Goal: Task Accomplishment & Management: Manage account settings

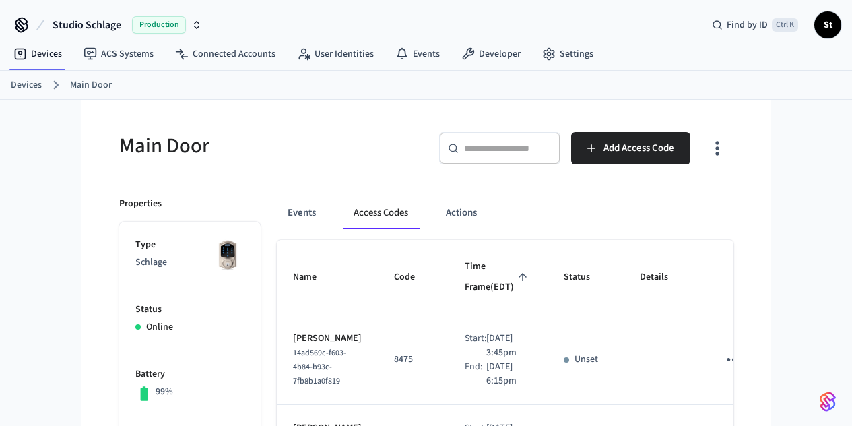
scroll to position [145, 0]
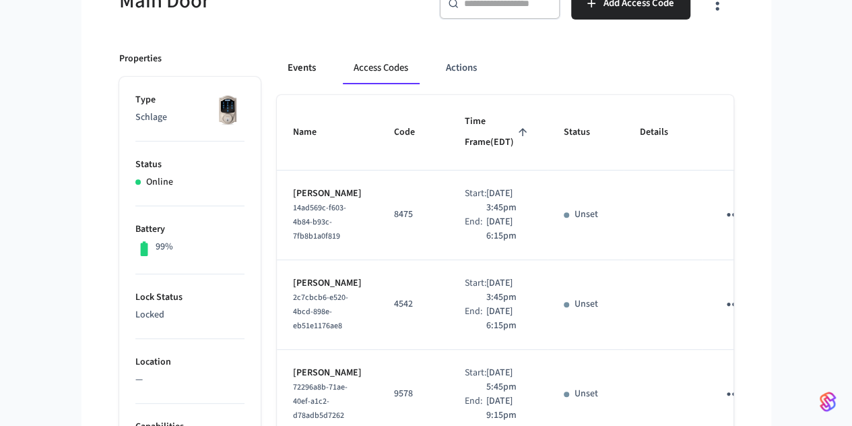
click at [277, 63] on button "Events" at bounding box center [302, 68] width 50 height 32
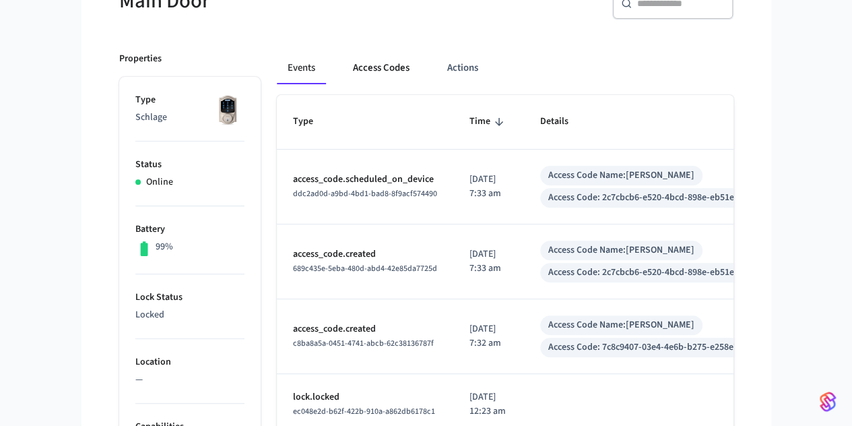
click at [342, 60] on button "Access Codes" at bounding box center [381, 68] width 78 height 32
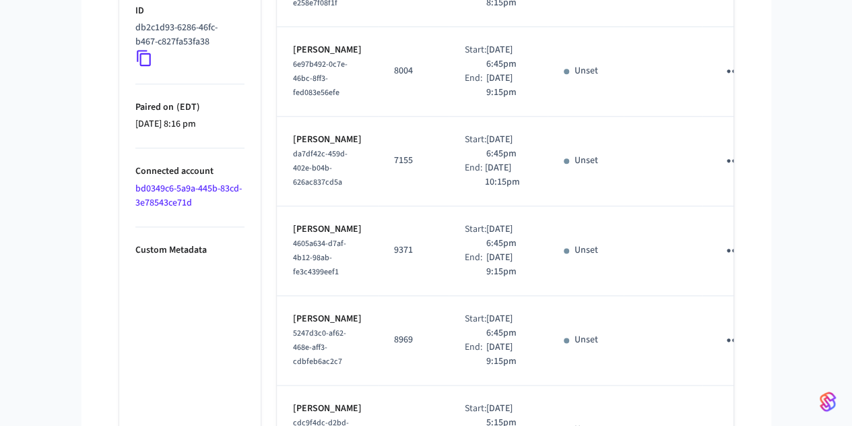
scroll to position [826, 0]
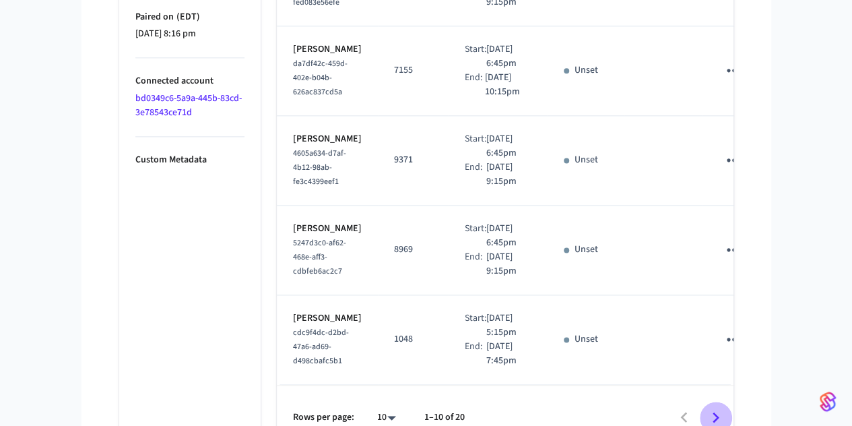
click at [726, 407] on icon "Go to next page" at bounding box center [715, 417] width 21 height 21
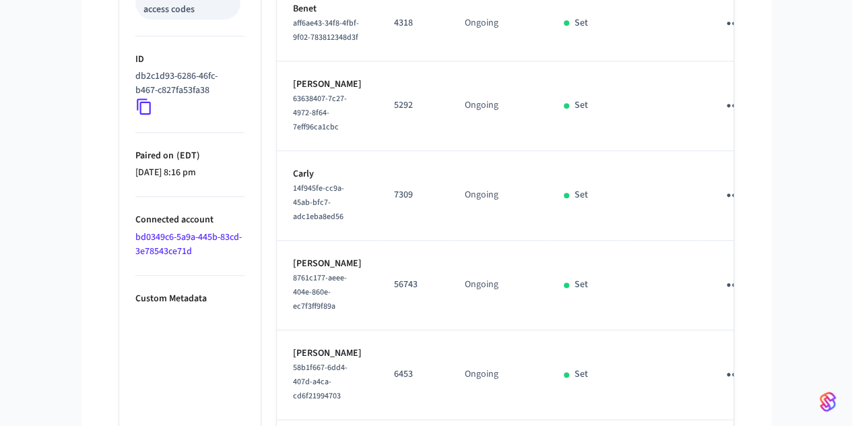
scroll to position [699, 0]
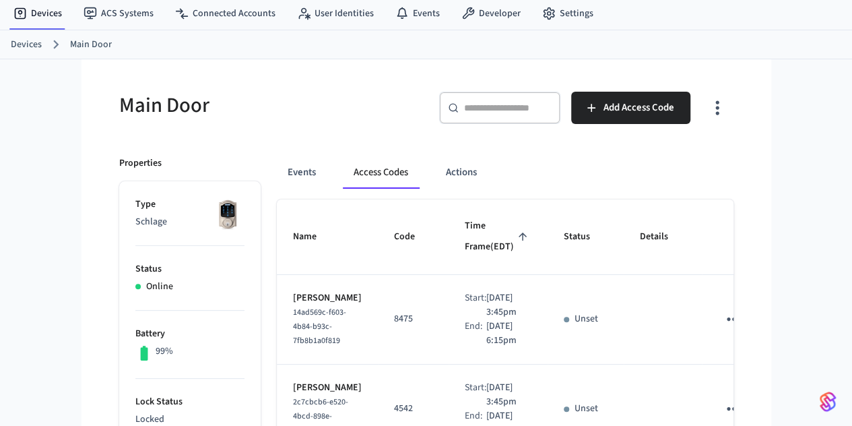
scroll to position [41, 0]
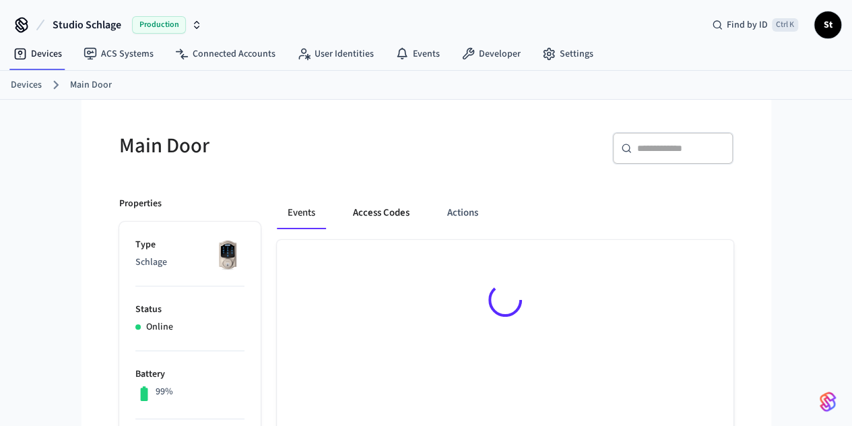
click at [342, 219] on button "Access Codes" at bounding box center [381, 213] width 78 height 32
